Goal: Task Accomplishment & Management: Manage account settings

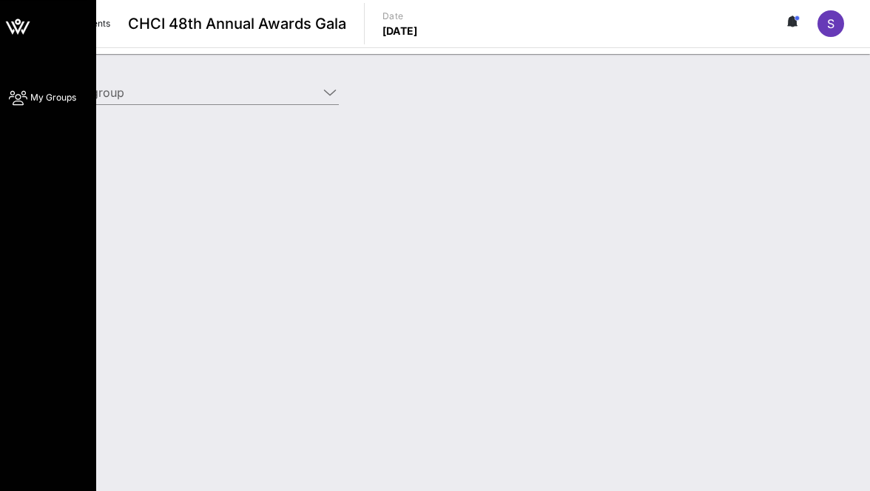
type input "[PERSON_NAME] & [PERSON_NAME] ([PERSON_NAME] & [PERSON_NAME]) [[PERSON_NAME], […"
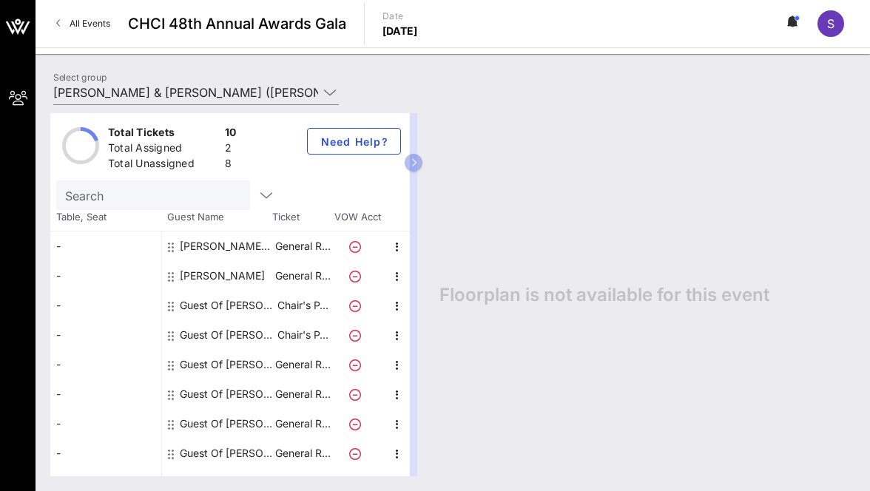
scroll to position [1, 0]
click at [397, 306] on icon "button" at bounding box center [398, 308] width 18 height 18
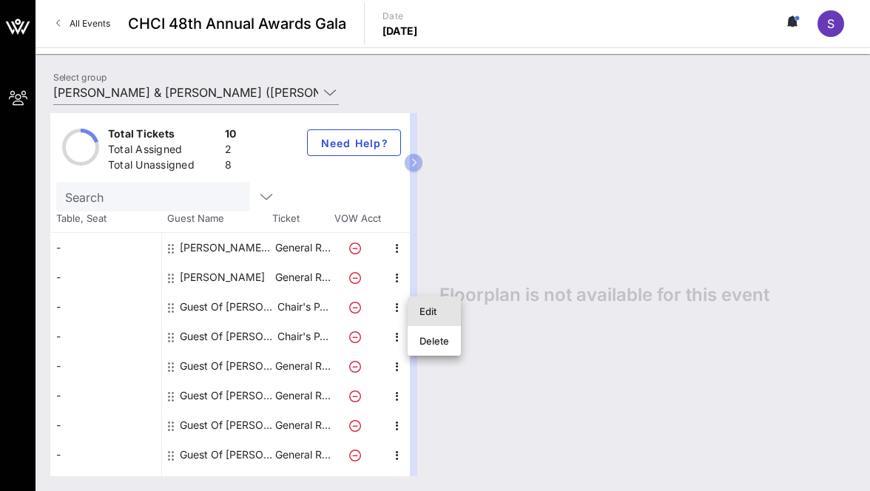
click at [431, 310] on div "Edit" at bounding box center [435, 312] width 30 height 12
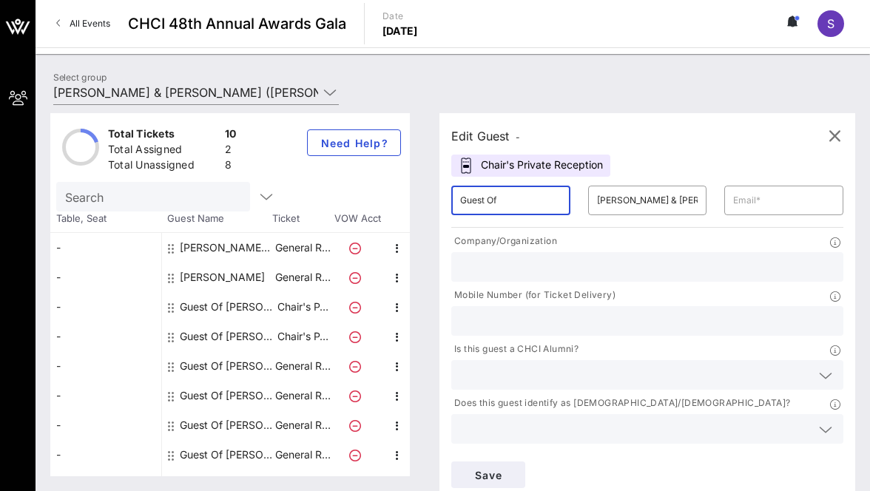
click at [504, 199] on input "Guest Of" at bounding box center [510, 201] width 101 height 24
type input "[PERSON_NAME]"
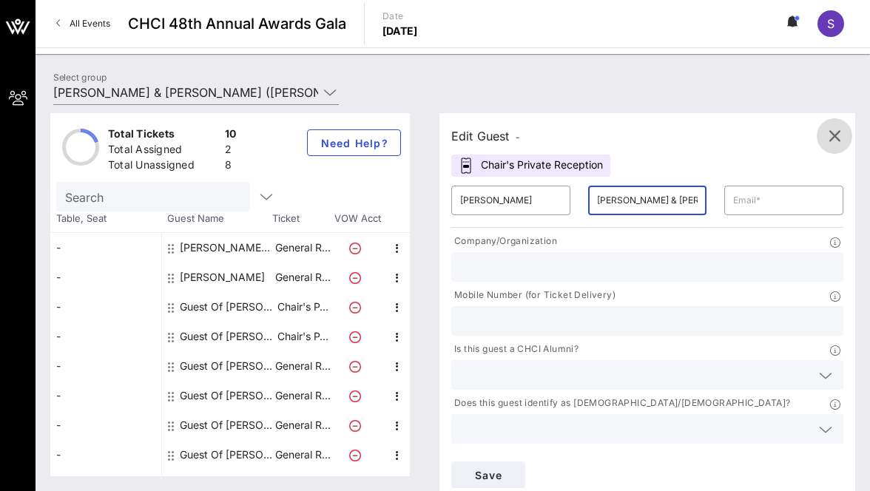
click at [838, 136] on icon "button" at bounding box center [835, 136] width 18 height 18
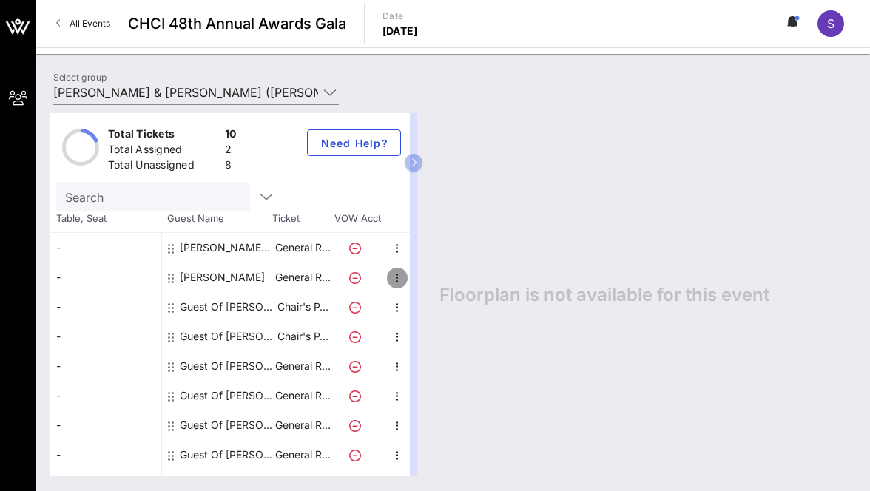
click at [396, 275] on icon "button" at bounding box center [398, 278] width 18 height 18
click at [426, 283] on div "Edit" at bounding box center [435, 282] width 30 height 12
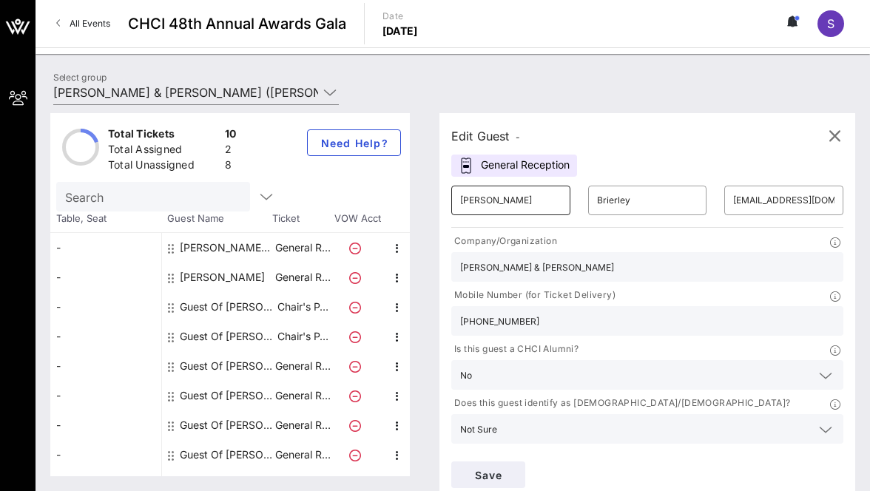
click at [483, 203] on input "[PERSON_NAME]" at bounding box center [510, 201] width 101 height 24
type input "[PERSON_NAME]"
type input "Szofer"
click at [755, 197] on input "[EMAIL_ADDRESS][DOMAIN_NAME]" at bounding box center [784, 201] width 101 height 24
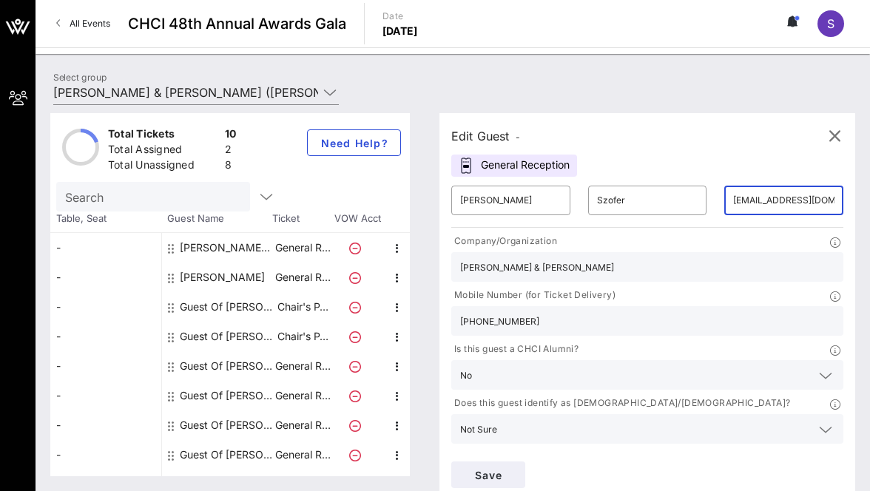
click at [760, 196] on input "[EMAIL_ADDRESS][DOMAIN_NAME]" at bounding box center [784, 201] width 101 height 24
paste input "ASzofer"
type input "[EMAIL_ADDRESS][DOMAIN_NAME]"
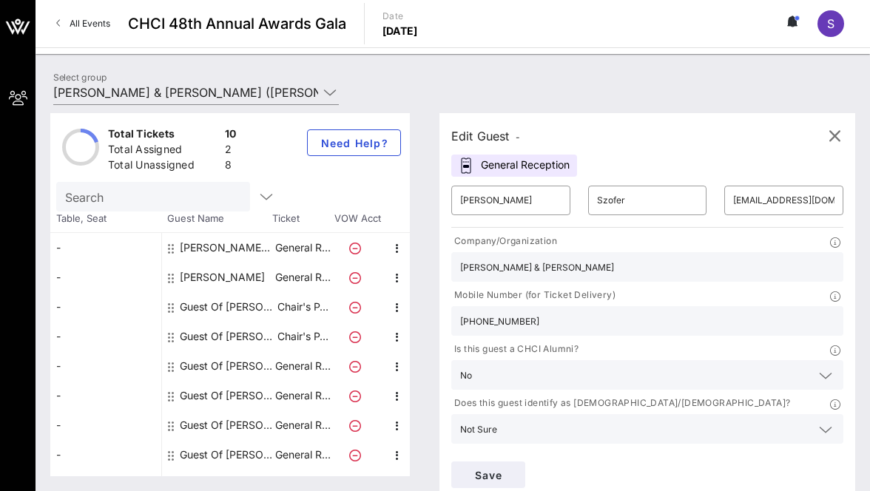
click at [668, 158] on div "Edit Guest - General Reception ​ [PERSON_NAME] ​ [PERSON_NAME] ​ [EMAIL_ADDRESS…" at bounding box center [648, 306] width 416 height 387
click at [499, 322] on input "[PHONE_NUMBER]" at bounding box center [647, 321] width 375 height 19
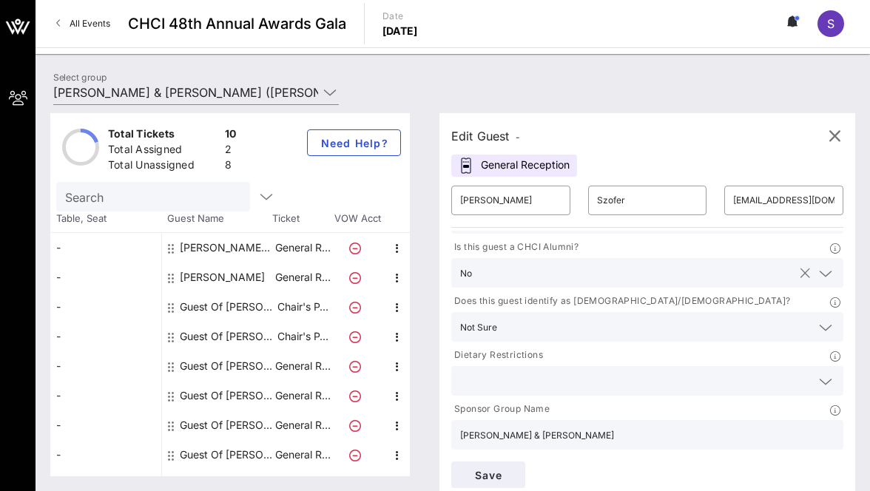
scroll to position [9, 0]
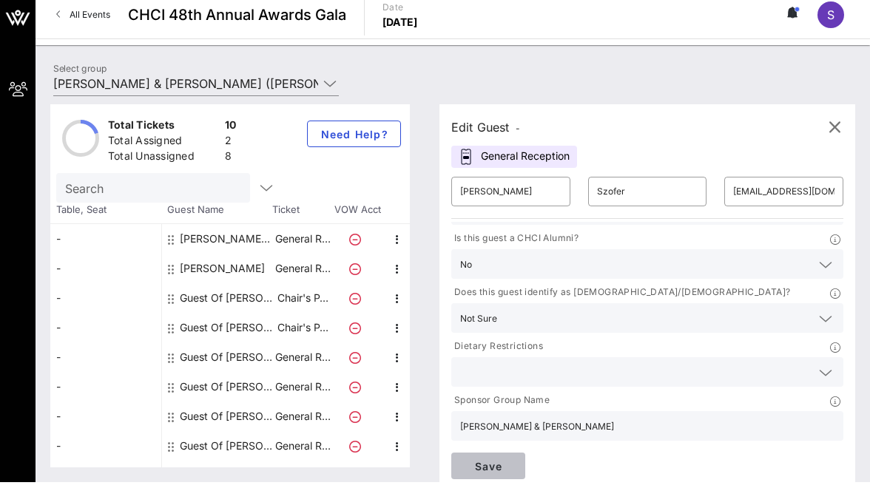
click at [491, 469] on span "Save" at bounding box center [488, 466] width 50 height 13
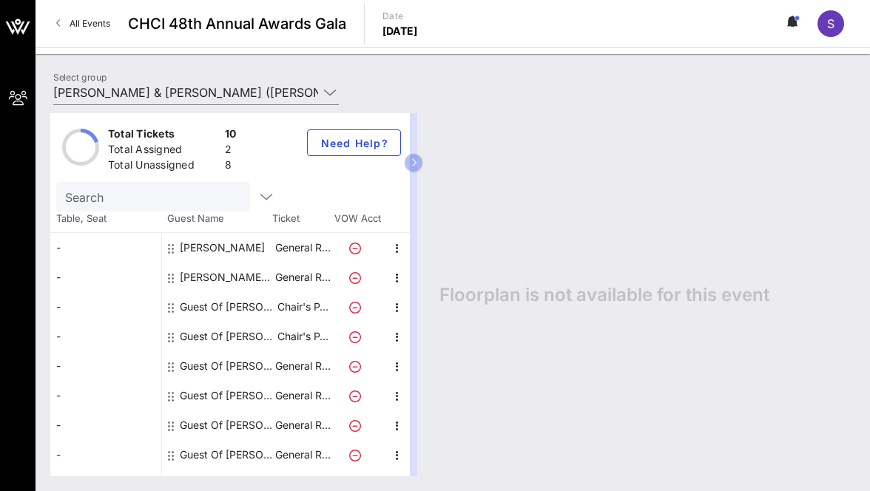
click at [356, 307] on icon at bounding box center [355, 308] width 12 height 12
click at [399, 309] on icon "button" at bounding box center [398, 308] width 18 height 18
click at [429, 312] on div "Edit" at bounding box center [435, 312] width 30 height 12
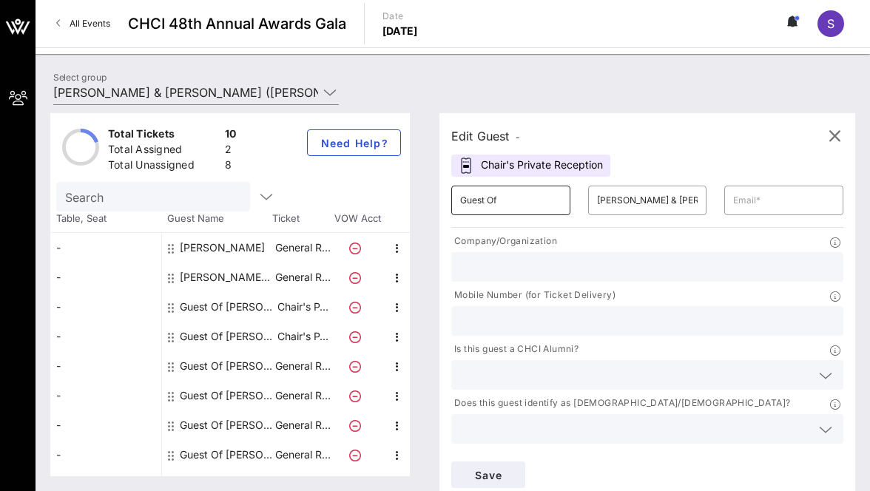
click at [487, 198] on input "Guest Of" at bounding box center [510, 201] width 101 height 24
type input "[PERSON_NAME]"
type input "Camm"
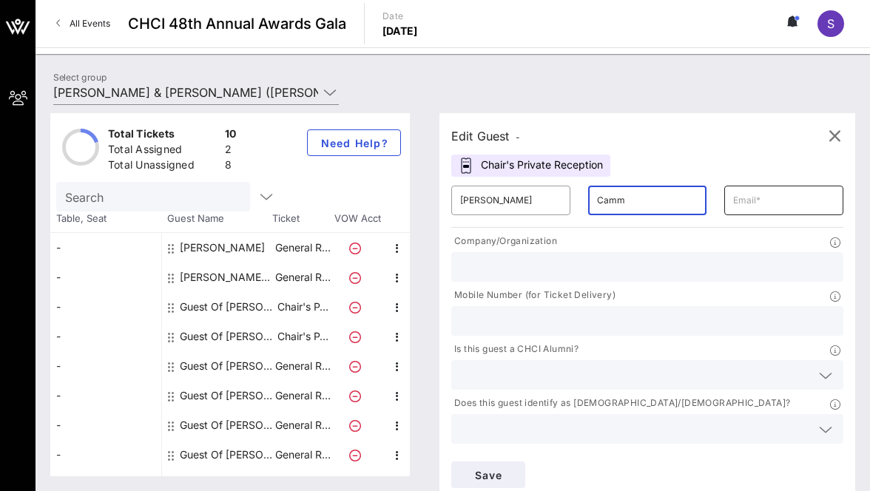
click at [759, 195] on input "text" at bounding box center [784, 201] width 101 height 24
paste input "[EMAIL_ADDRESS][DOMAIN_NAME]"
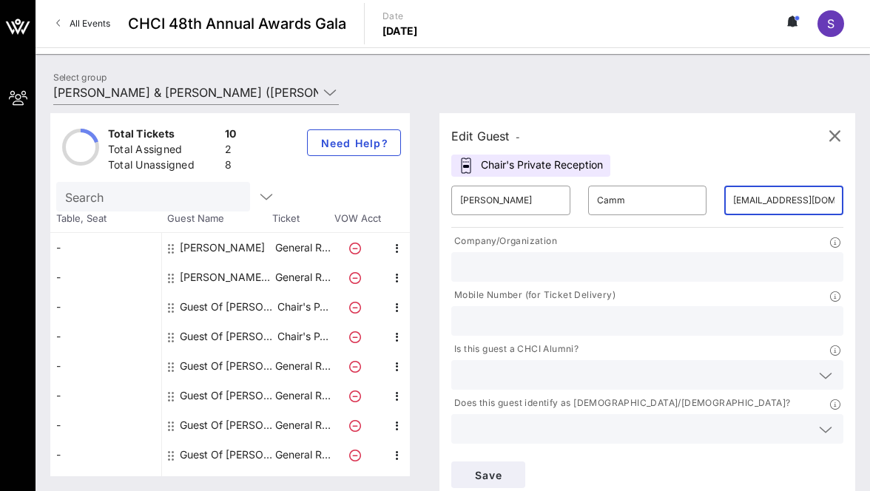
type input "[EMAIL_ADDRESS][DOMAIN_NAME]"
click at [526, 269] on input "text" at bounding box center [647, 267] width 375 height 19
type input "[PERSON_NAME] & [PERSON_NAME]"
click at [526, 316] on input "text" at bounding box center [647, 321] width 375 height 19
click at [497, 322] on input "text" at bounding box center [647, 321] width 375 height 19
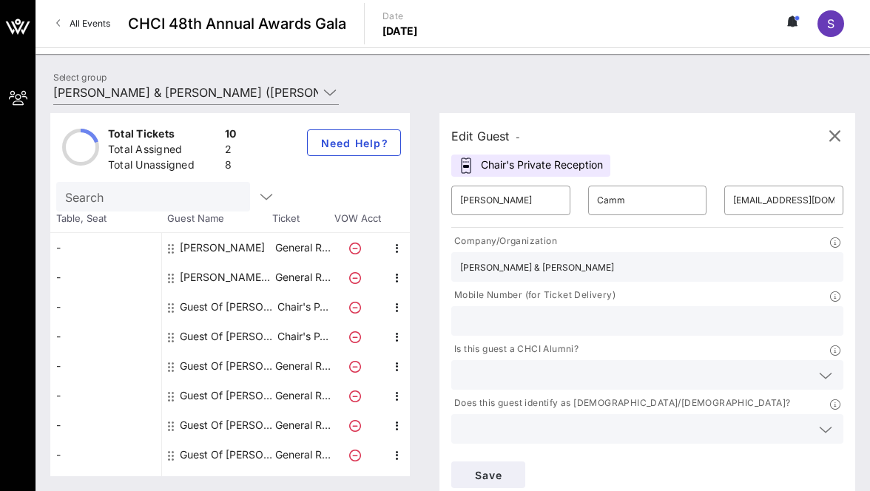
paste input "2026724106"
type input "2026724106"
click at [502, 375] on input "text" at bounding box center [635, 375] width 351 height 19
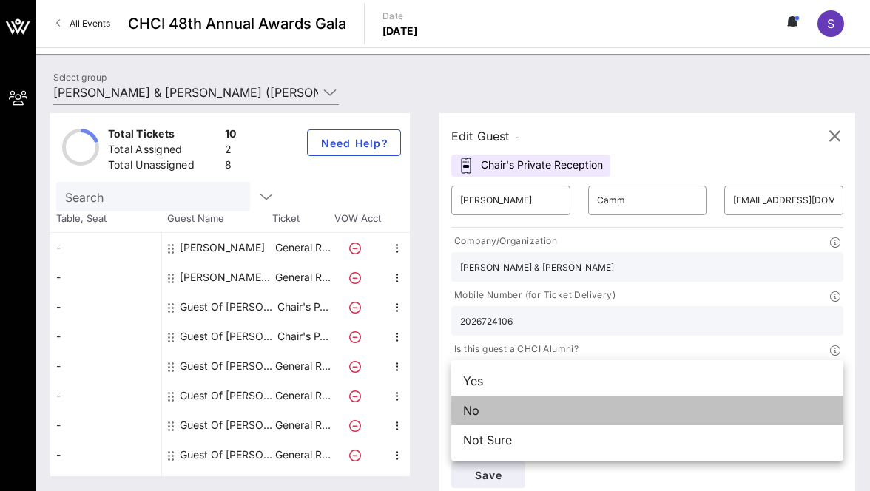
click at [491, 406] on div "No" at bounding box center [648, 411] width 392 height 30
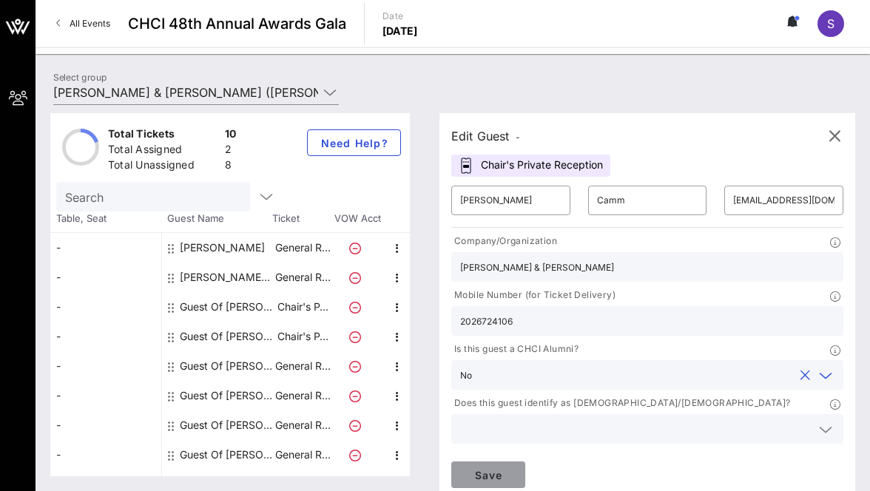
click at [483, 474] on span "Save" at bounding box center [488, 475] width 50 height 13
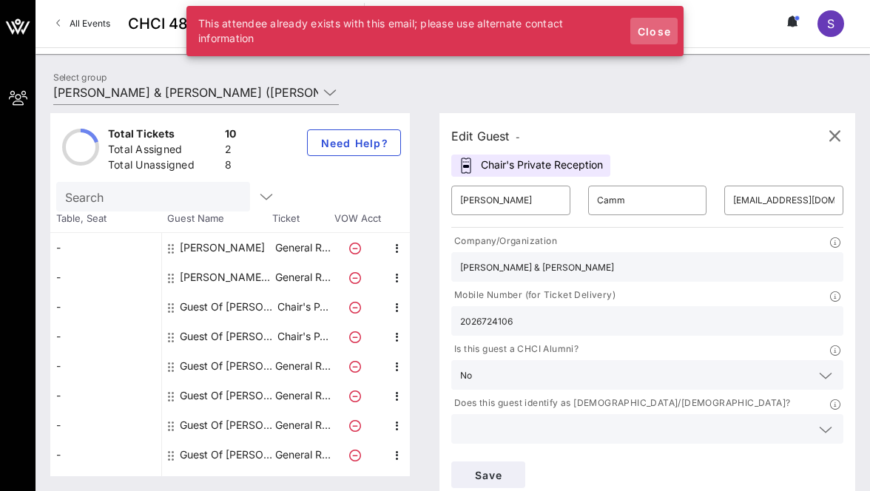
click at [665, 31] on span "Close" at bounding box center [655, 31] width 36 height 13
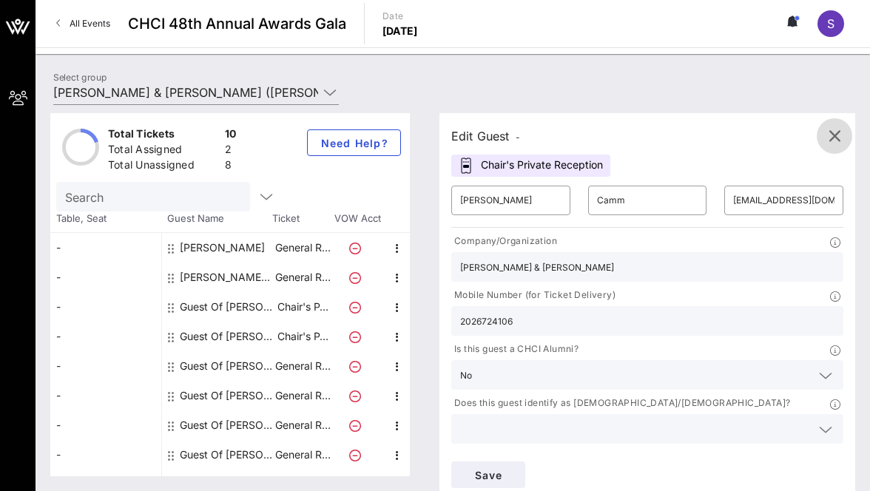
click at [833, 129] on icon "button" at bounding box center [835, 136] width 18 height 18
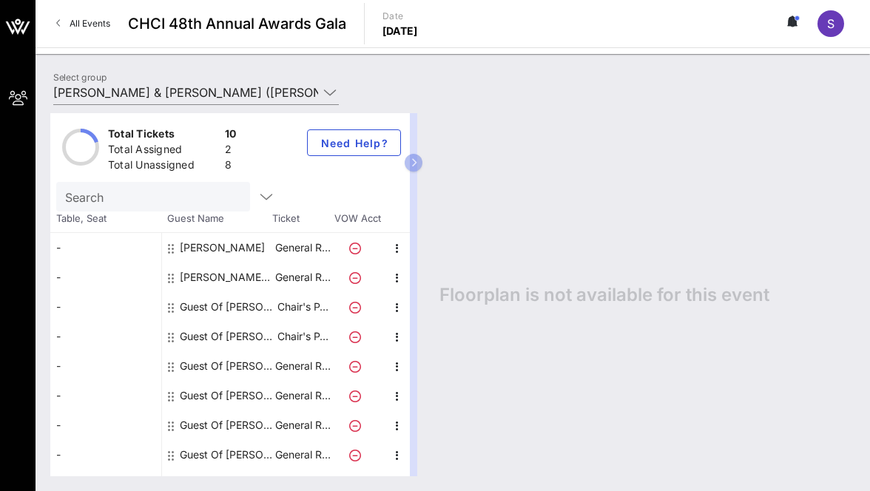
click at [224, 248] on div "[PERSON_NAME]" at bounding box center [222, 248] width 85 height 30
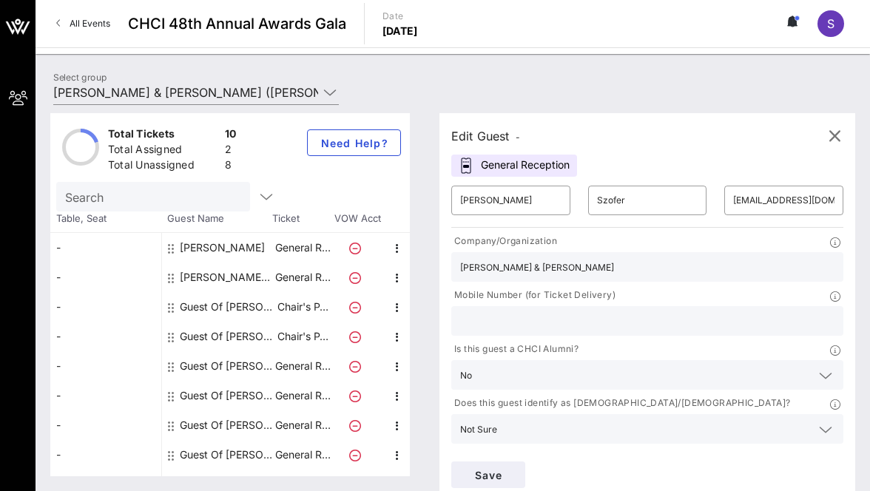
click at [478, 321] on input "text" at bounding box center [647, 321] width 375 height 19
paste input "7084763073"
type input "7084763073"
click at [490, 474] on span "Save" at bounding box center [488, 475] width 50 height 13
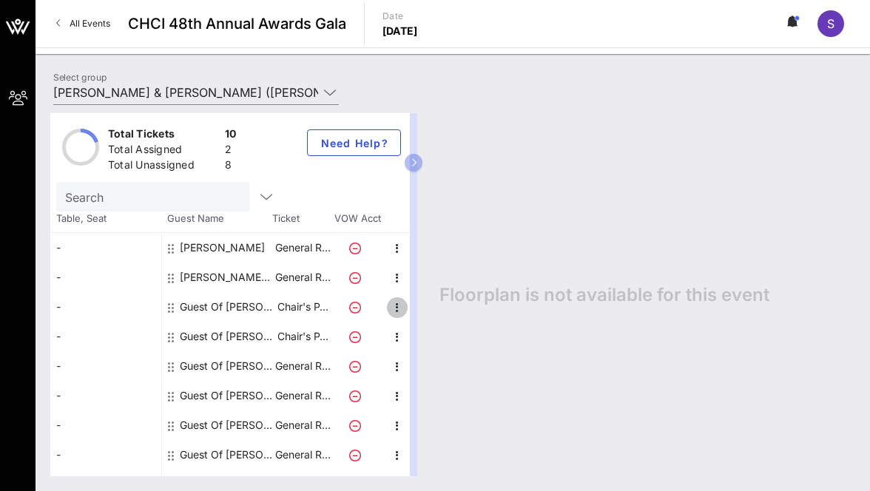
click at [398, 306] on icon "button" at bounding box center [398, 308] width 18 height 18
click at [415, 312] on div "Edit" at bounding box center [434, 312] width 53 height 30
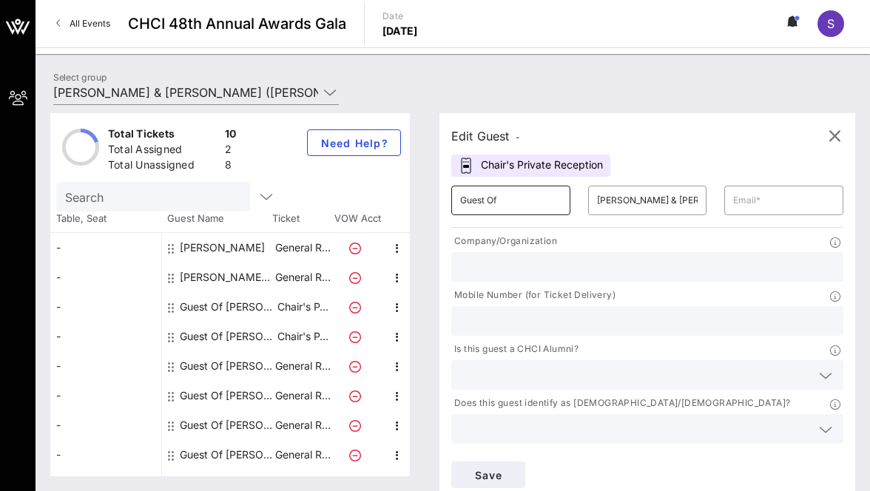
click at [500, 197] on input "Guest Of" at bounding box center [510, 201] width 101 height 24
type input "[PERSON_NAME]"
paste input "Brierley"
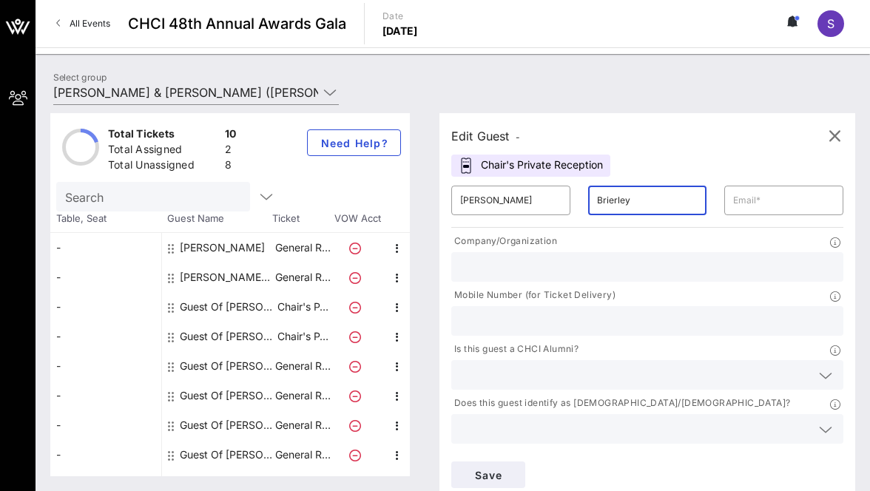
type input "Brierley"
click at [640, 143] on div "Edit Guest -" at bounding box center [648, 136] width 392 height 22
click at [758, 201] on input "text" at bounding box center [784, 201] width 101 height 24
paste input "[EMAIL_ADDRESS][DOMAIN_NAME]"
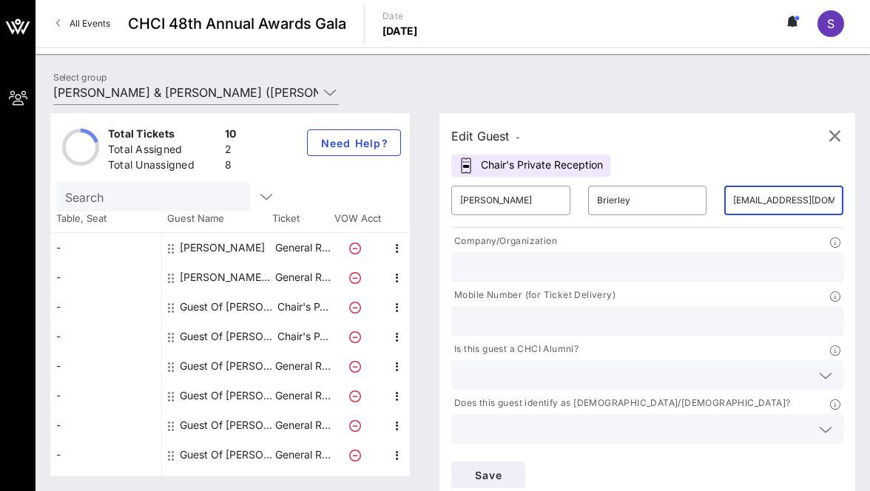
type input "[EMAIL_ADDRESS][DOMAIN_NAME]"
click at [497, 326] on input "text" at bounding box center [647, 321] width 375 height 19
paste input "[PHONE_NUMBER]"
type input "[PHONE_NUMBER]"
click at [483, 270] on input "text" at bounding box center [647, 267] width 375 height 19
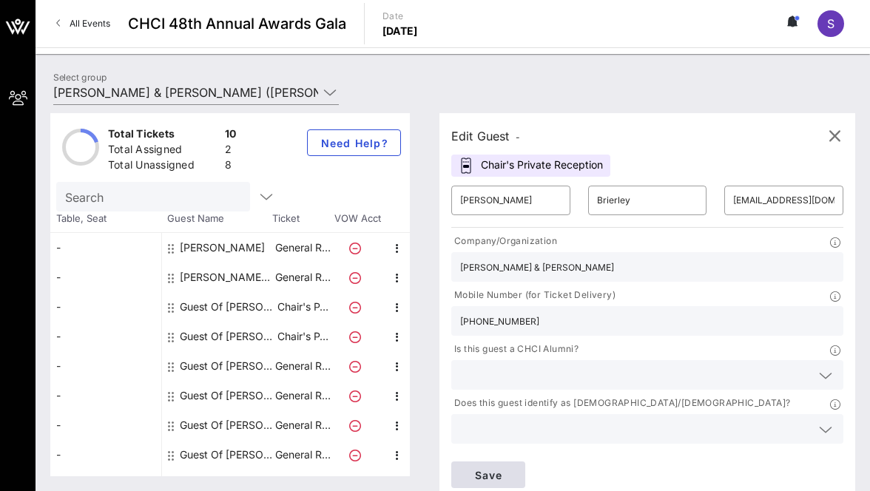
type input "[PERSON_NAME] & [PERSON_NAME]"
click at [489, 472] on span "Save" at bounding box center [488, 475] width 50 height 13
